Goal: Information Seeking & Learning: Learn about a topic

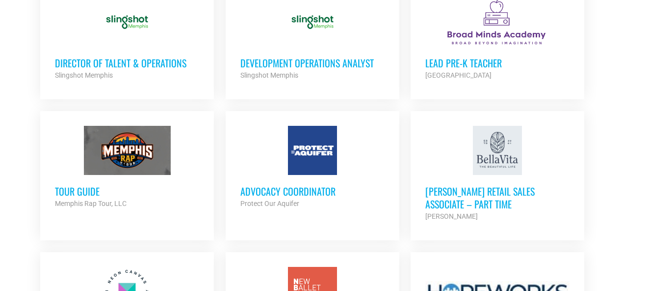
scroll to position [785, 0]
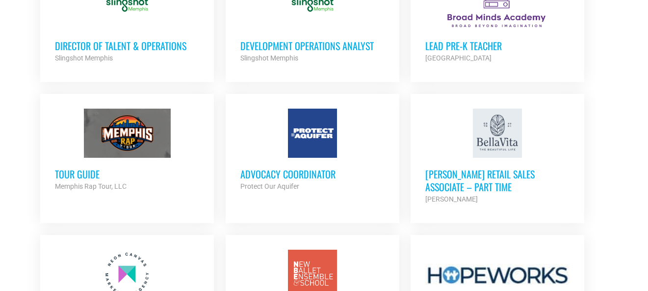
click at [343, 59] on div "Slingshot Memphis" at bounding box center [312, 58] width 144 height 12
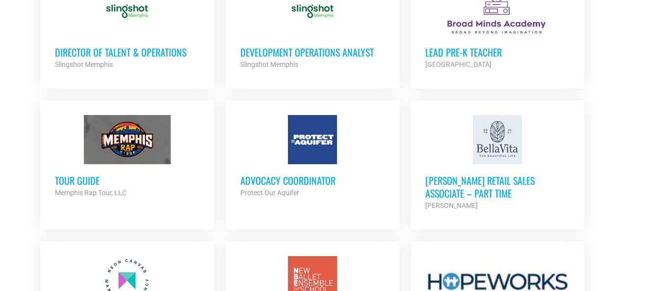
scroll to position [828, 0]
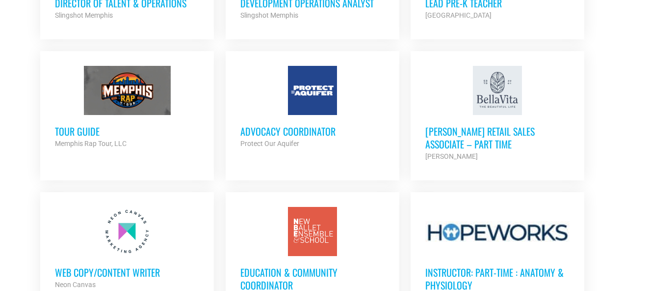
click at [314, 120] on div "Advocacy Coordinator Protect Our Aquifer Partner Org" at bounding box center [312, 132] width 144 height 34
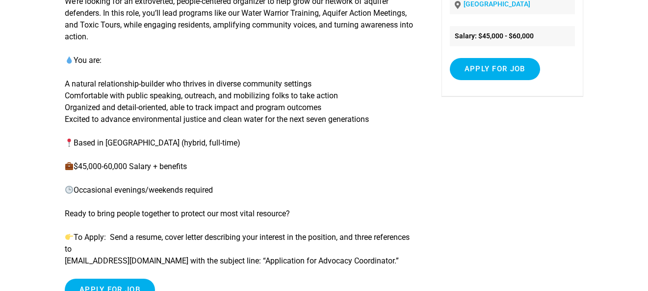
scroll to position [196, 0]
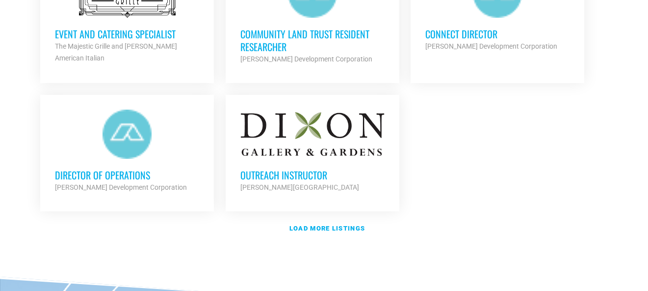
scroll to position [1221, 0]
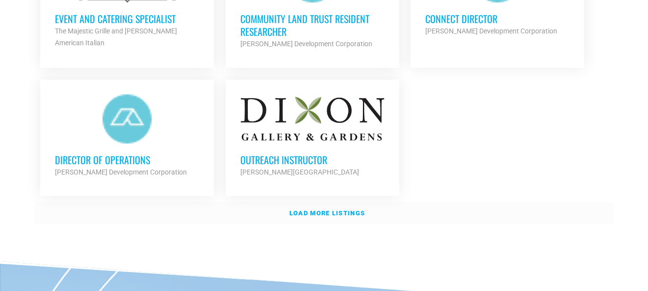
click at [326, 209] on strong "Load more listings" at bounding box center [328, 212] width 76 height 7
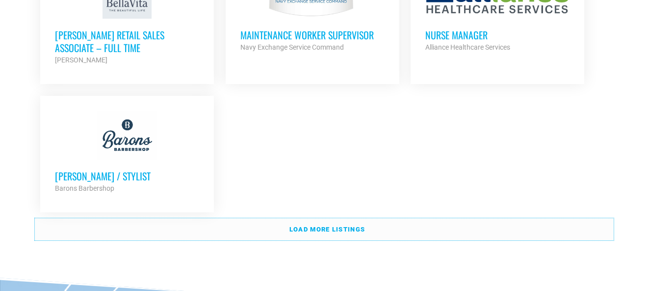
scroll to position [2203, 0]
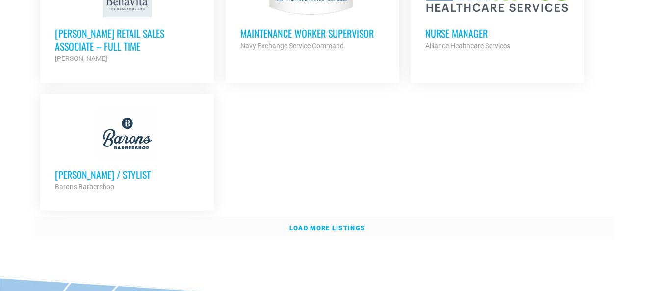
click at [320, 224] on strong "Load more listings" at bounding box center [328, 227] width 76 height 7
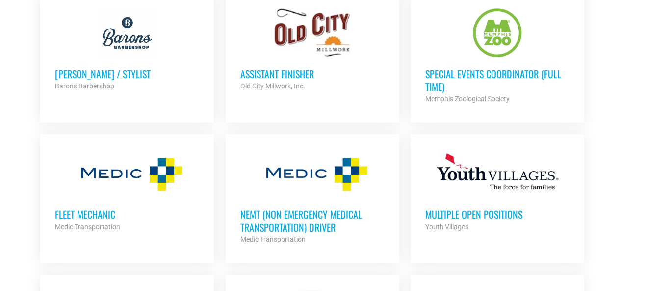
scroll to position [2301, 0]
